Goal: Transaction & Acquisition: Purchase product/service

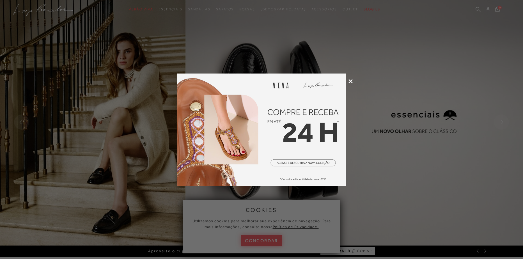
click at [349, 80] on icon at bounding box center [350, 81] width 4 height 4
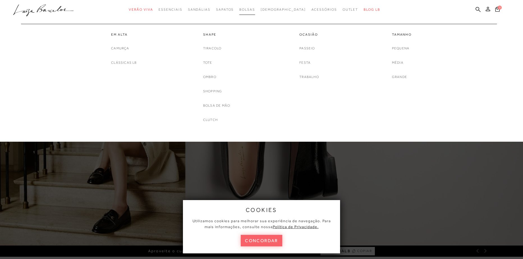
click at [255, 9] on span "Bolsas" at bounding box center [247, 10] width 16 height 4
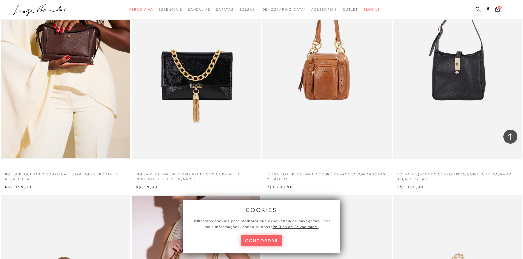
scroll to position [561, 0]
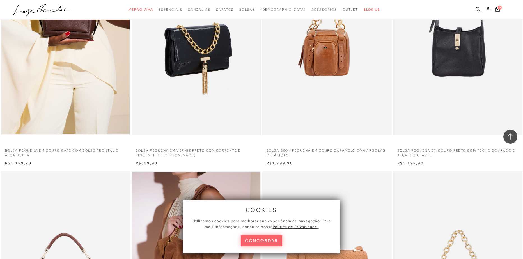
click at [221, 116] on img at bounding box center [196, 38] width 129 height 194
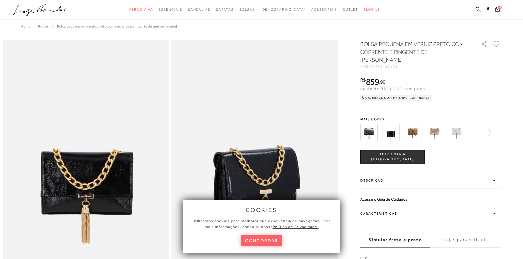
click at [388, 156] on span "ADICIONAR À [GEOGRAPHIC_DATA]" at bounding box center [392, 157] width 64 height 10
click at [496, 11] on icon at bounding box center [497, 9] width 5 height 6
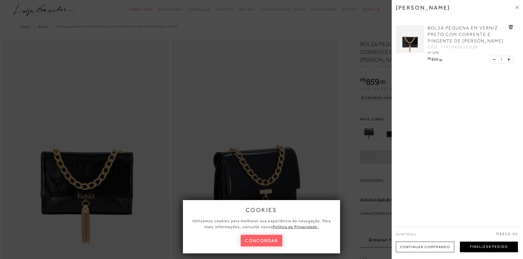
click at [478, 244] on button "Finalizar Pedido" at bounding box center [489, 246] width 58 height 11
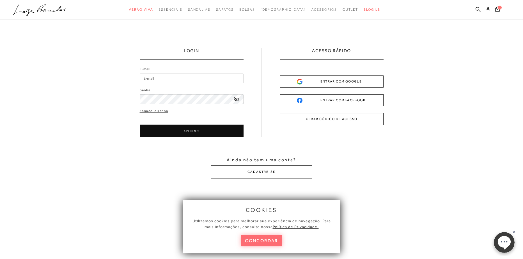
click at [264, 241] on button "concordar" at bounding box center [262, 240] width 42 height 11
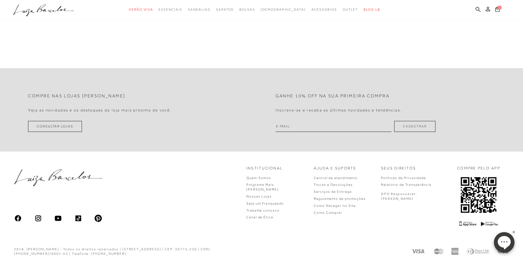
scroll to position [223, 0]
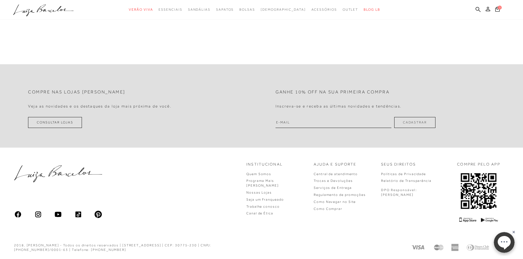
click at [514, 231] on rect at bounding box center [513, 232] width 4 height 4
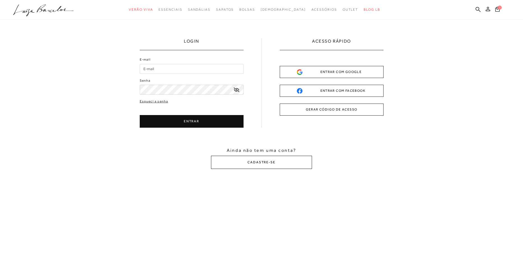
scroll to position [0, 0]
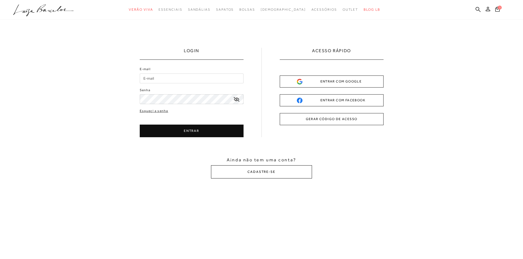
click at [268, 174] on button "CADASTRE-SE" at bounding box center [261, 171] width 101 height 13
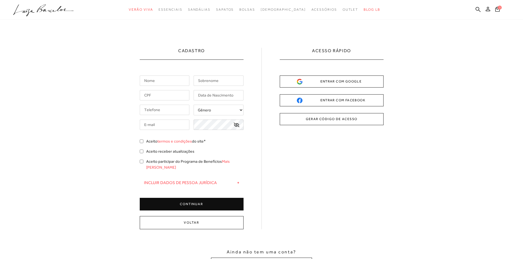
click at [150, 76] on input "text" at bounding box center [165, 80] width 50 height 10
type input "[PERSON_NAME]"
type input "FIDELIX SALERMO"
type input "[EMAIL_ADDRESS][DOMAIN_NAME]"
click at [162, 94] on input "text" at bounding box center [165, 95] width 50 height 10
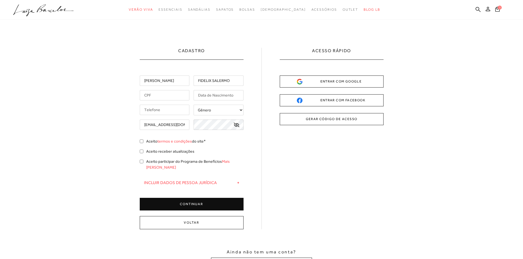
click at [162, 94] on input "text" at bounding box center [165, 95] width 50 height 10
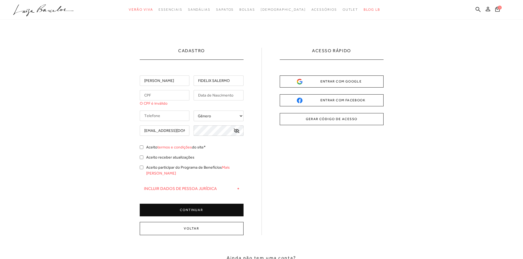
click at [160, 98] on input "text" at bounding box center [165, 95] width 50 height 10
paste input "180.798.528-80"
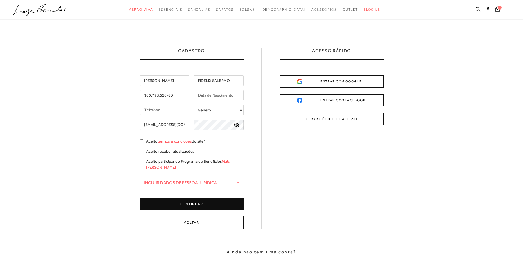
type input "180.798.528-80"
click at [170, 82] on input "[PERSON_NAME]" at bounding box center [165, 80] width 50 height 10
click at [170, 82] on input "S" at bounding box center [165, 80] width 50 height 10
type input "SHIRLEI"
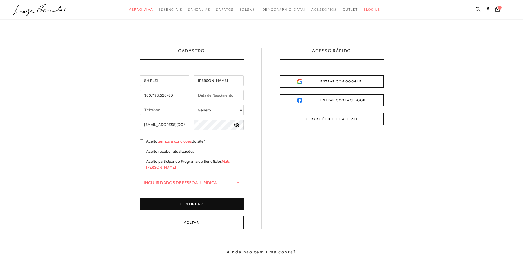
type input "[PERSON_NAME]"
type input "[DATE]"
type input "[PHONE_NUMBER]"
click at [222, 115] on select "Gênero Feminino Masculino" at bounding box center [218, 110] width 50 height 11
select select
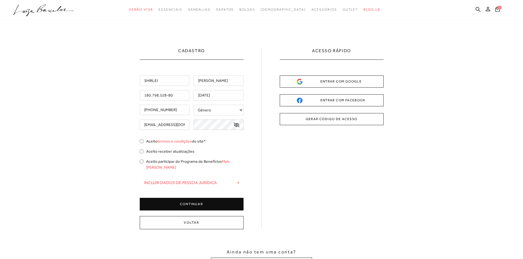
click at [193, 105] on select "Gênero Feminino Masculino" at bounding box center [218, 110] width 50 height 11
drag, startPoint x: 145, startPoint y: 143, endPoint x: 147, endPoint y: 146, distance: 3.9
click at [145, 142] on div "Aceito termos e condições do site*" at bounding box center [192, 141] width 104 height 7
click at [144, 140] on div "Aceito termos e condições do site*" at bounding box center [192, 141] width 104 height 7
click at [141, 139] on div "Aceito termos e condições do site*" at bounding box center [192, 141] width 104 height 7
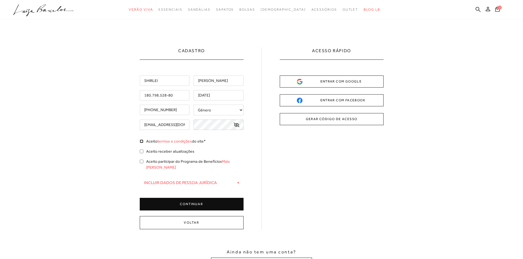
click at [142, 140] on input "Aceito termos e condições do site*" at bounding box center [142, 141] width 4 height 4
checkbox input "true"
click at [212, 199] on button "CONTINUAR" at bounding box center [192, 204] width 104 height 13
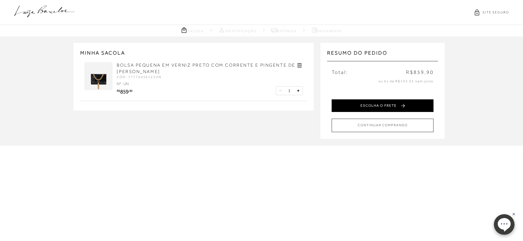
click at [401, 105] on button "ESCOLHA O FRETE" at bounding box center [382, 106] width 102 height 13
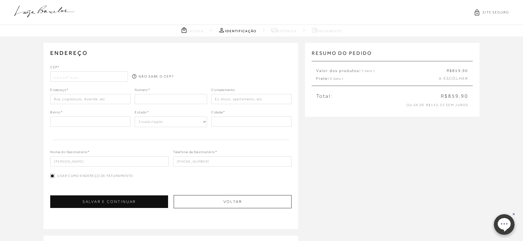
click at [92, 79] on input "text" at bounding box center [89, 77] width 78 height 10
type input "32280-370"
type input "rua [GEOGRAPHIC_DATA]"
type input "769"
type input "[STREET_ADDRESS]"
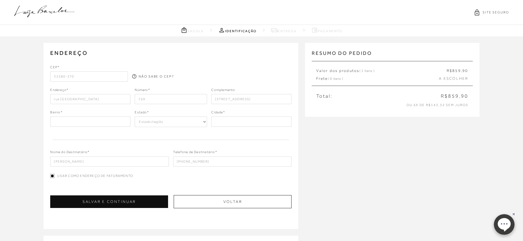
type input "mg"
select select "MG"
type input "contagem"
type input "32280-370"
type input "[GEOGRAPHIC_DATA]"
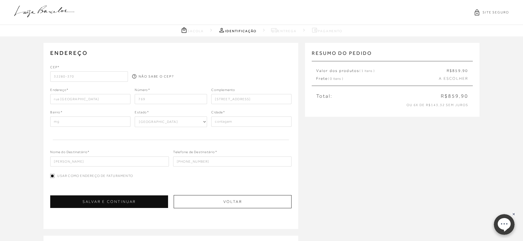
type input "[GEOGRAPHIC_DATA]"
type input "Contagem"
click at [108, 110] on div "Bairro*" at bounding box center [90, 113] width 80 height 7
click at [148, 203] on button "SALVAR E CONTINUAR" at bounding box center [108, 202] width 117 height 13
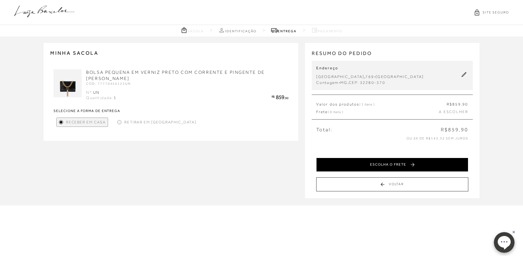
click at [362, 162] on button "ESCOLHA O FRETE" at bounding box center [392, 165] width 152 height 14
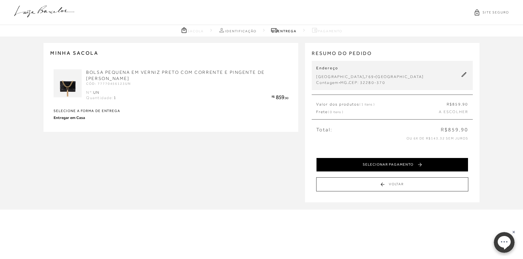
click at [364, 163] on button "SELECIONAR PAGAMENTO" at bounding box center [392, 165] width 152 height 14
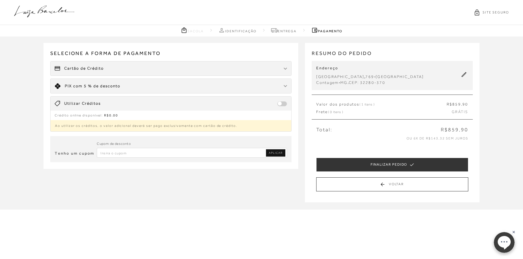
click at [83, 83] on span "PIX com 5 % de desconto" at bounding box center [93, 86] width 56 height 6
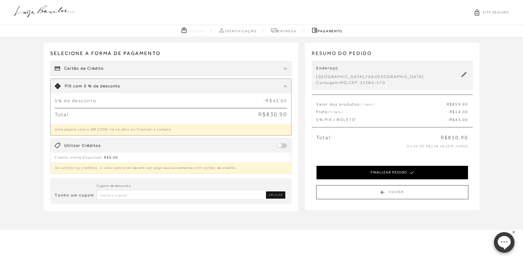
click at [338, 174] on button "FINALIZAR PEDIDO" at bounding box center [392, 172] width 152 height 14
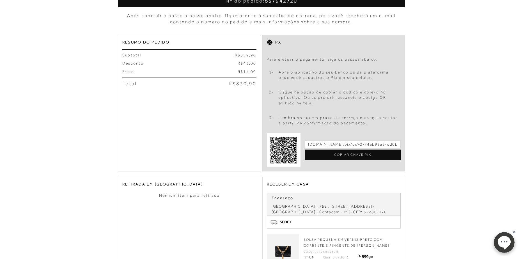
scroll to position [196, 0]
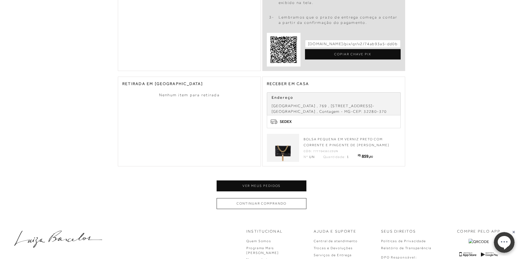
click at [277, 145] on img at bounding box center [283, 148] width 28 height 28
click at [280, 201] on button "Continuar comprando" at bounding box center [261, 203] width 90 height 11
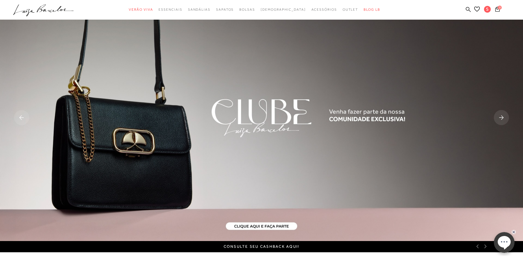
scroll to position [7, 0]
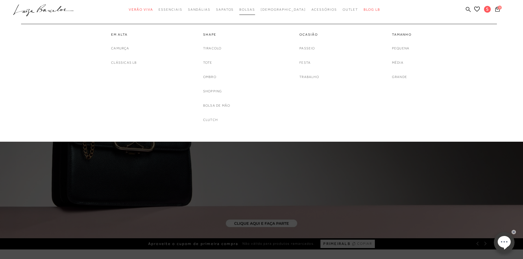
click at [251, 8] on span "Bolsas" at bounding box center [247, 10] width 16 height 4
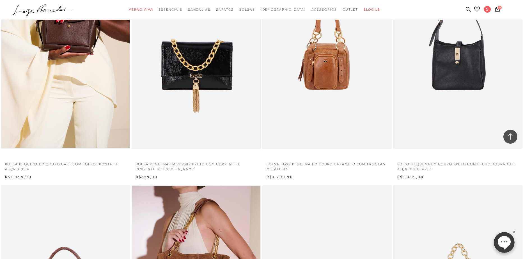
scroll to position [589, 0]
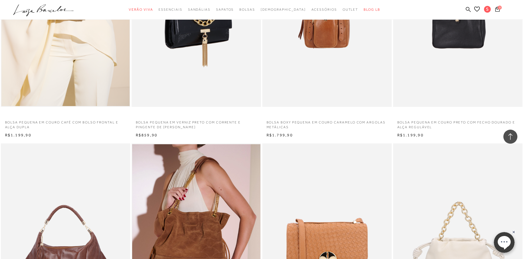
click at [204, 91] on img at bounding box center [196, 10] width 129 height 194
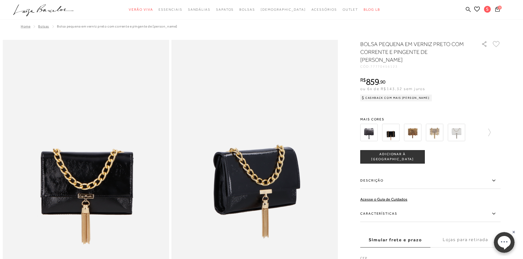
click at [392, 154] on span "ADICIONAR À [GEOGRAPHIC_DATA]" at bounding box center [392, 157] width 64 height 10
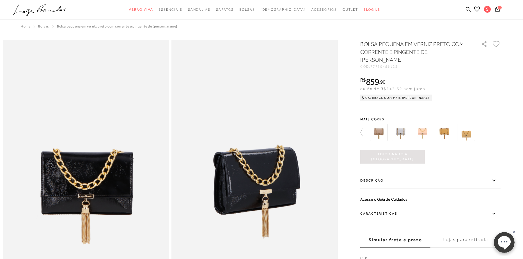
click at [496, 10] on icon at bounding box center [497, 8] width 4 height 5
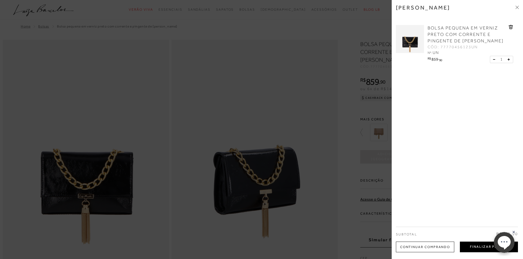
click at [475, 245] on button "Finalizar Pedido" at bounding box center [489, 246] width 58 height 11
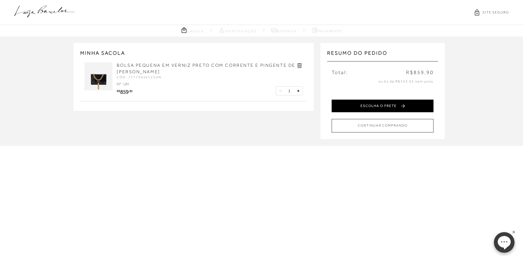
click at [356, 103] on button "ESCOLHA O FRETE" at bounding box center [382, 106] width 102 height 13
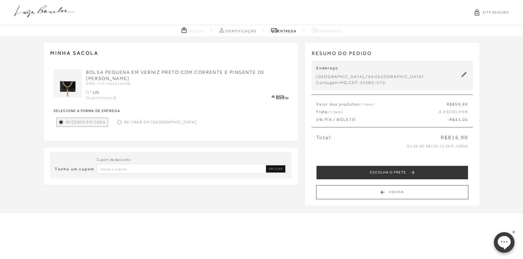
click at [96, 123] on span "Receber em Casa" at bounding box center [86, 122] width 40 height 6
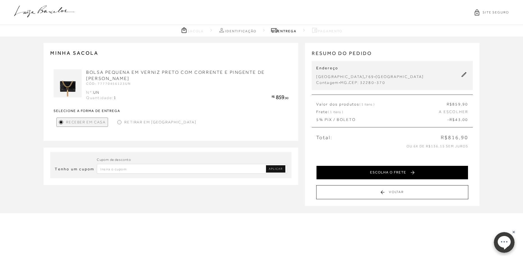
click at [350, 173] on button "ESCOLHA O FRETE" at bounding box center [392, 172] width 152 height 14
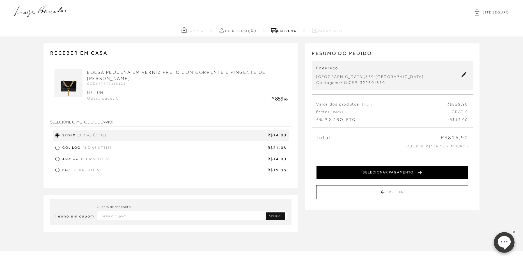
click at [356, 169] on button "SELECIONAR PAGAMENTO" at bounding box center [392, 172] width 152 height 14
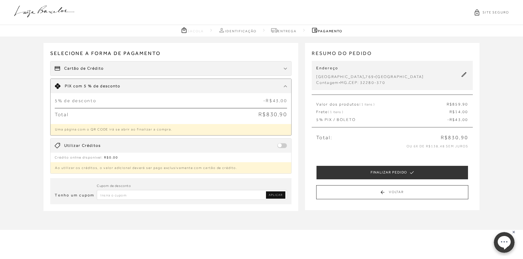
click at [26, 133] on div "Receber em casa BOLSA PEQUENA EM VERNIZ PRETO COM CORRENTE E PINGENTE DE [PERSO…" at bounding box center [261, 132] width 523 height 193
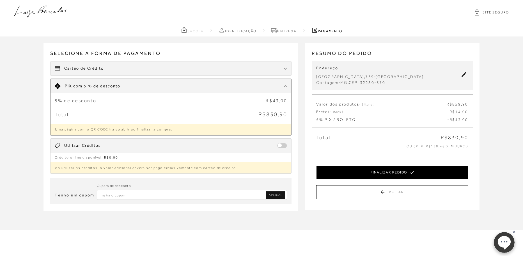
click at [365, 165] on button "FINALIZAR PEDIDO" at bounding box center [392, 172] width 152 height 14
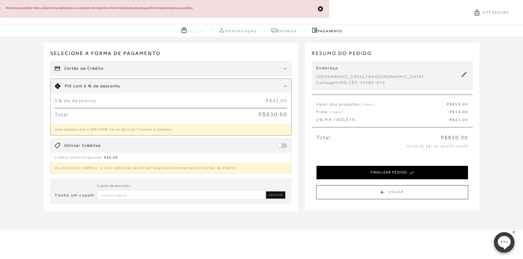
click at [337, 170] on button "FINALIZAR PEDIDO" at bounding box center [392, 172] width 152 height 14
